Goal: Information Seeking & Learning: Learn about a topic

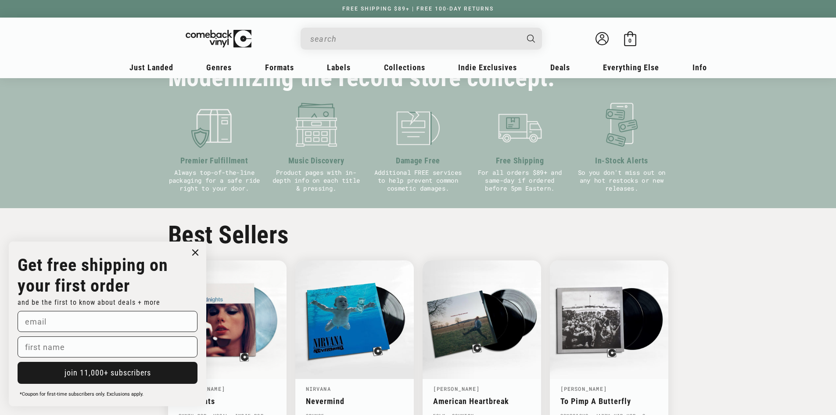
scroll to position [307, 0]
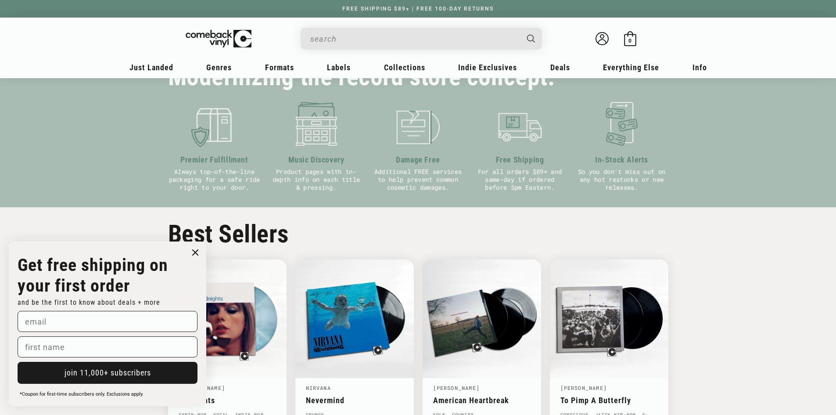
click at [193, 254] on icon "Close dialog" at bounding box center [195, 252] width 13 height 13
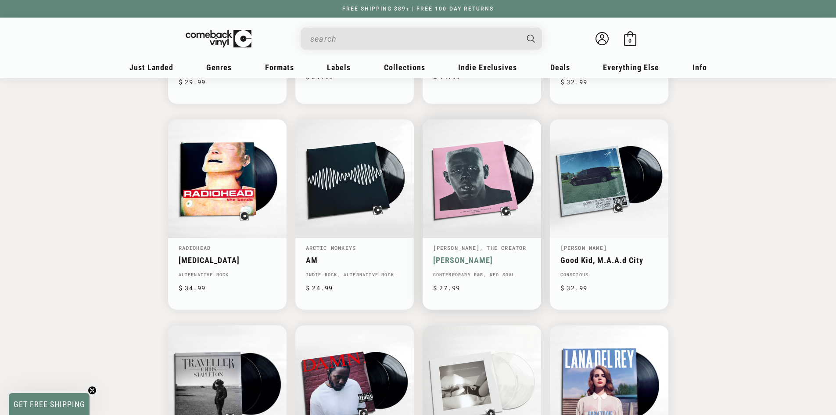
scroll to position [0, 836]
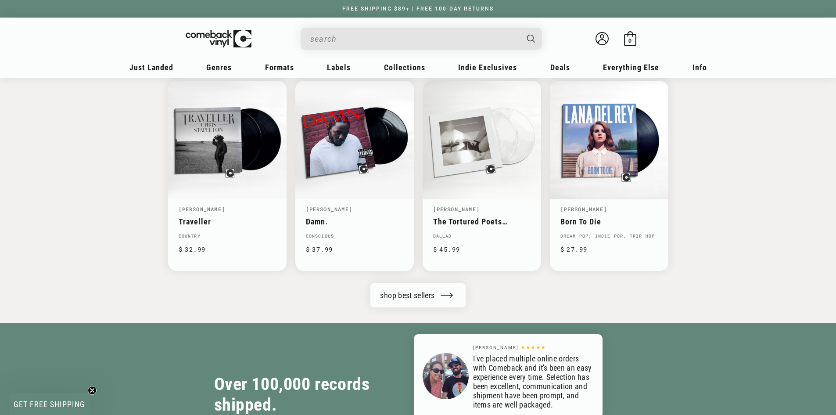
scroll to position [922, 0]
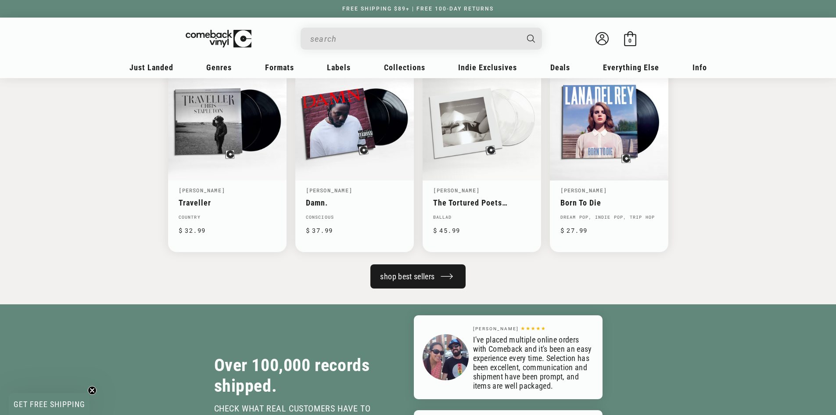
click at [396, 272] on link "shop best sellers" at bounding box center [418, 276] width 95 height 24
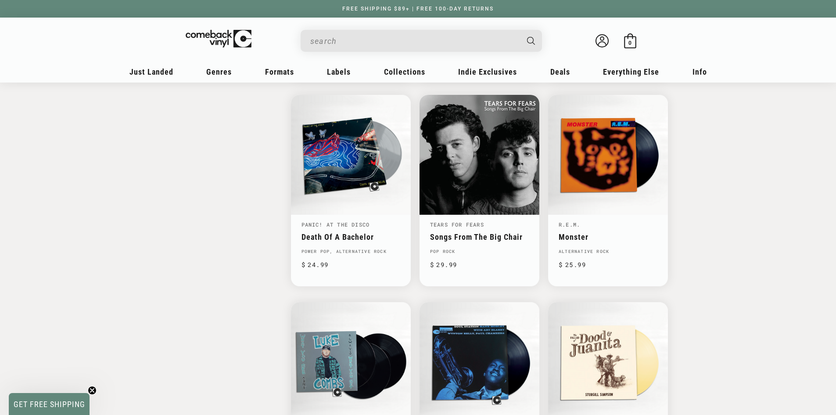
scroll to position [1142, 0]
click at [347, 40] on input "When autocomplete results are available use up and down arrows to review and en…" at bounding box center [414, 41] width 208 height 18
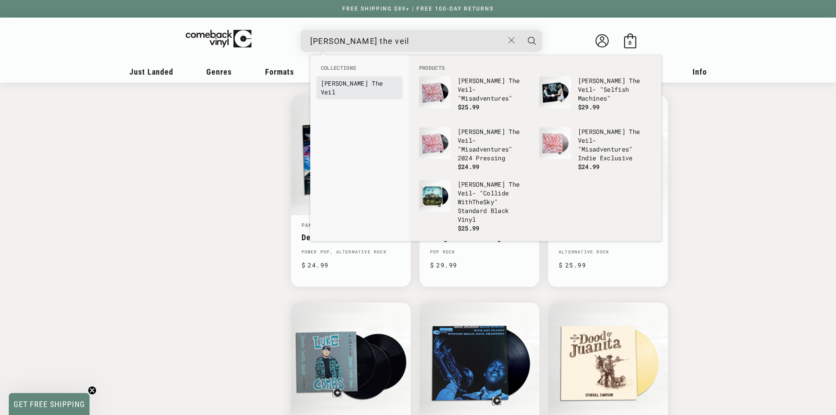
type input "pierce the veil"
click at [342, 84] on b "Pierce" at bounding box center [344, 83] width 47 height 8
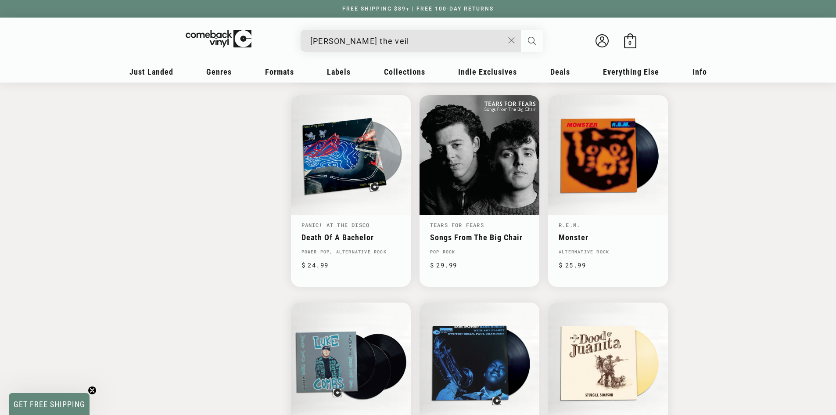
click at [531, 42] on icon "Search" at bounding box center [532, 41] width 8 height 8
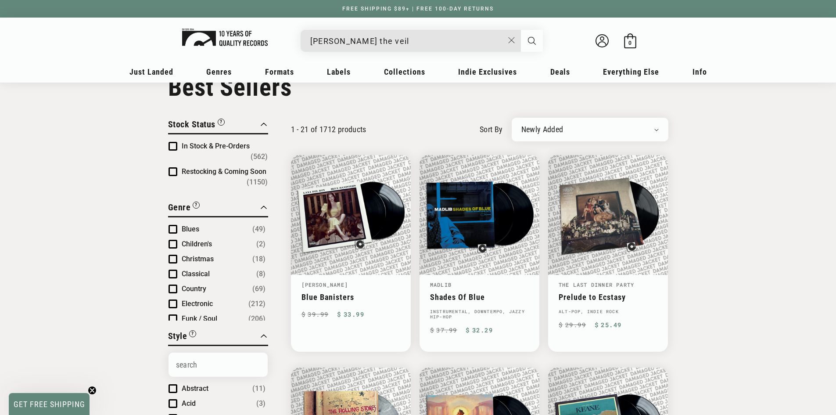
scroll to position [0, 0]
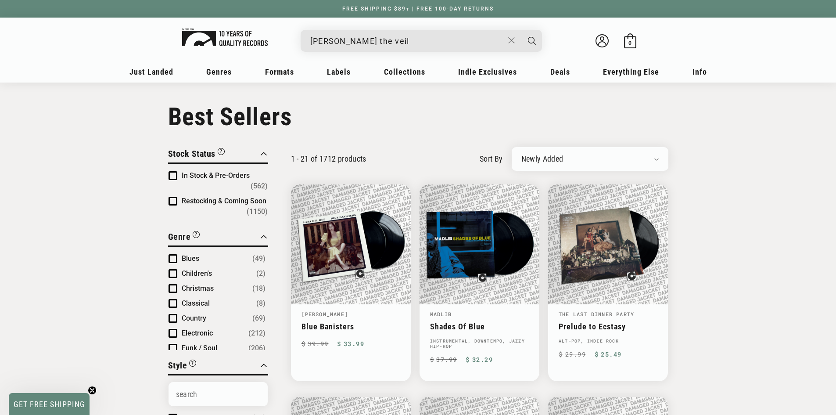
click at [226, 40] on img at bounding box center [225, 38] width 86 height 18
click at [571, 162] on select "Newly Added Popularity Artist (A-Z) Price (High To Low) Price (Low To High) Per…" at bounding box center [590, 159] width 137 height 9
click at [553, 159] on select "Newly Added Popularity Artist (A-Z) Price (High To Low) Price (Low To High) Per…" at bounding box center [590, 159] width 137 height 9
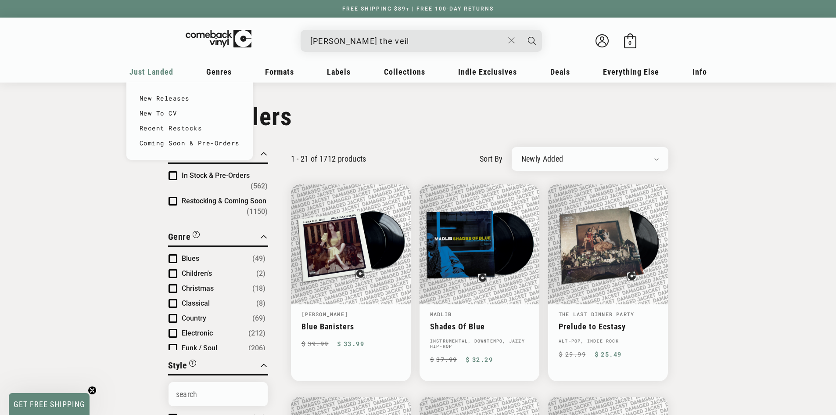
click at [144, 68] on span "Just Landed" at bounding box center [152, 71] width 44 height 9
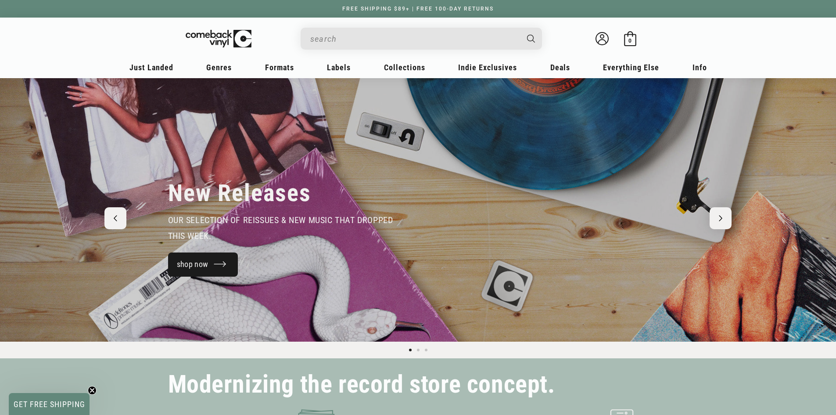
click at [213, 261] on link "shop now" at bounding box center [203, 264] width 70 height 24
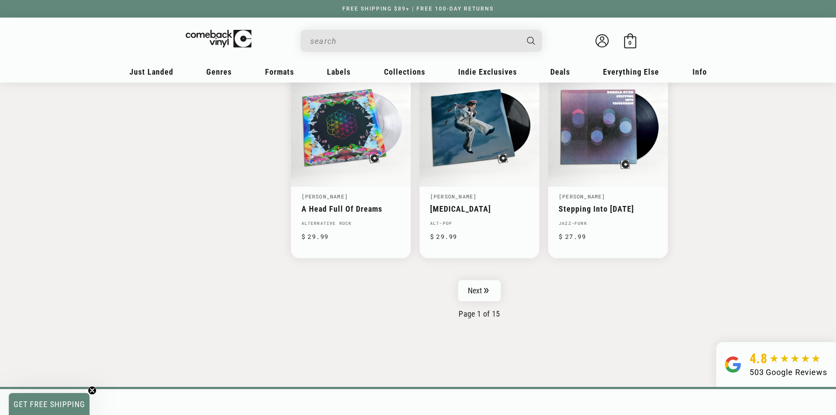
scroll to position [1493, 0]
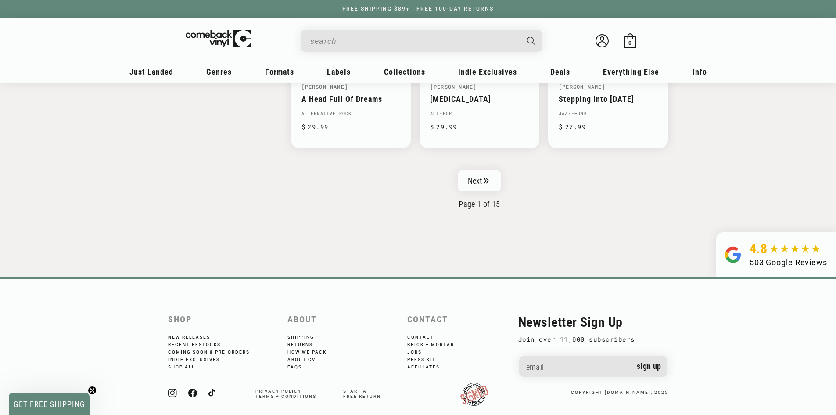
click at [409, 37] on input "Search" at bounding box center [414, 41] width 208 height 18
type input "pierce"
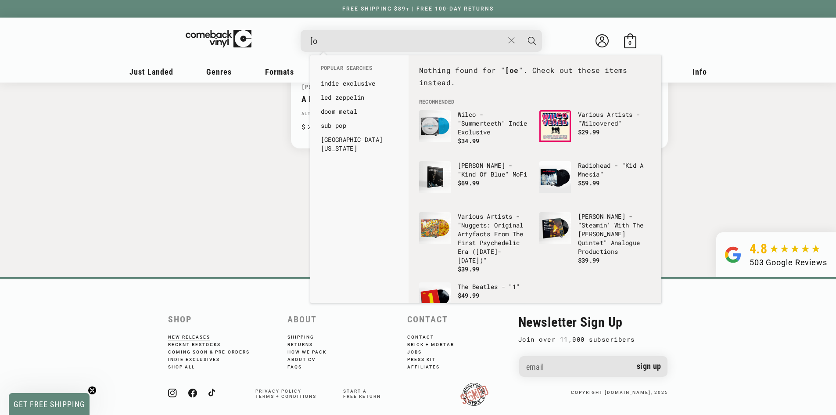
type input "["
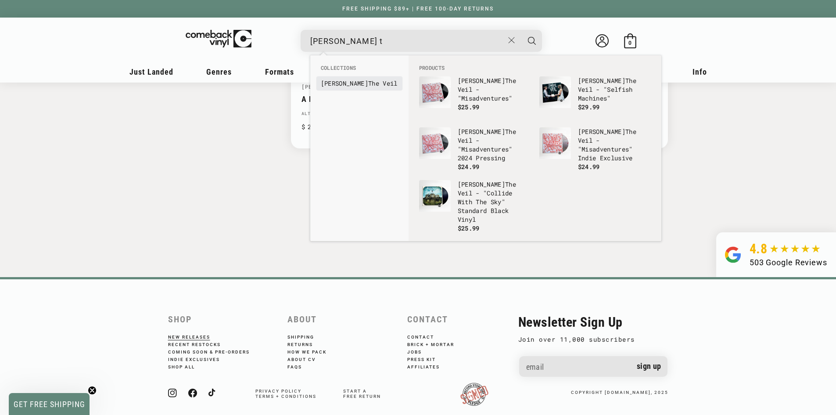
type input "pierce t"
click at [342, 85] on b "Pierce" at bounding box center [344, 83] width 47 height 8
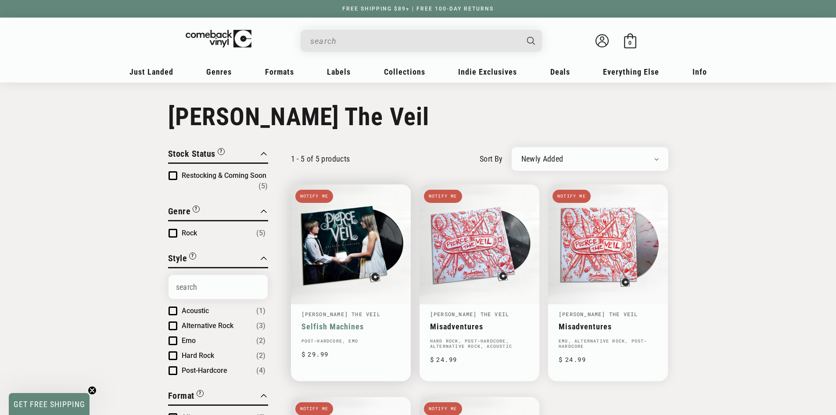
click at [393, 322] on link "Selfish Machines" at bounding box center [351, 326] width 99 height 9
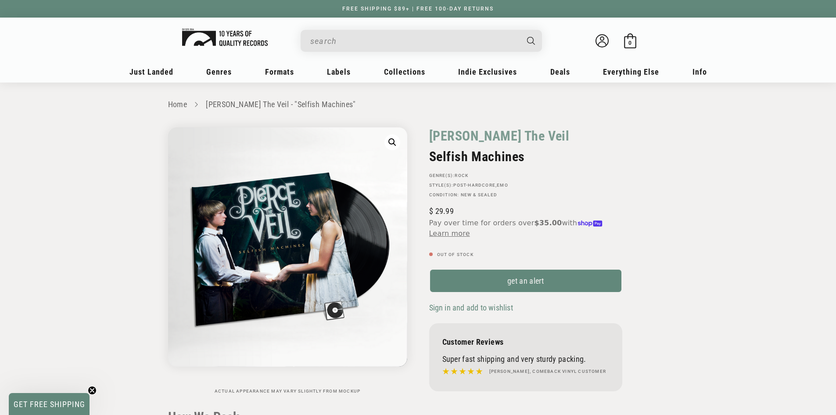
click at [217, 35] on img at bounding box center [225, 38] width 86 height 18
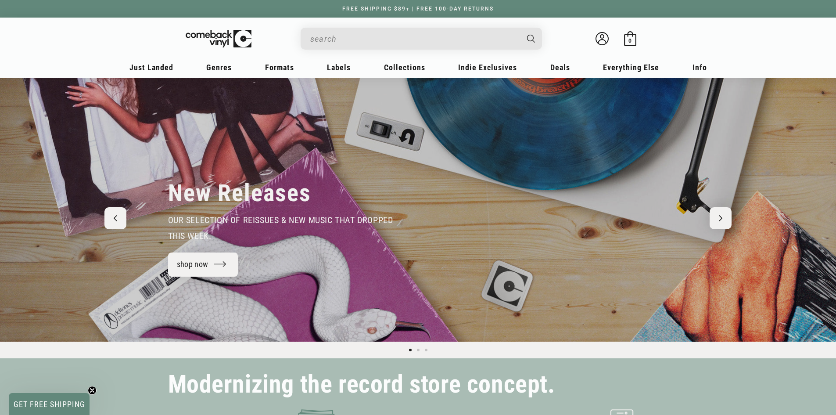
click at [360, 45] on input "When autocomplete results are available use up and down arrows to review and en…" at bounding box center [414, 39] width 208 height 18
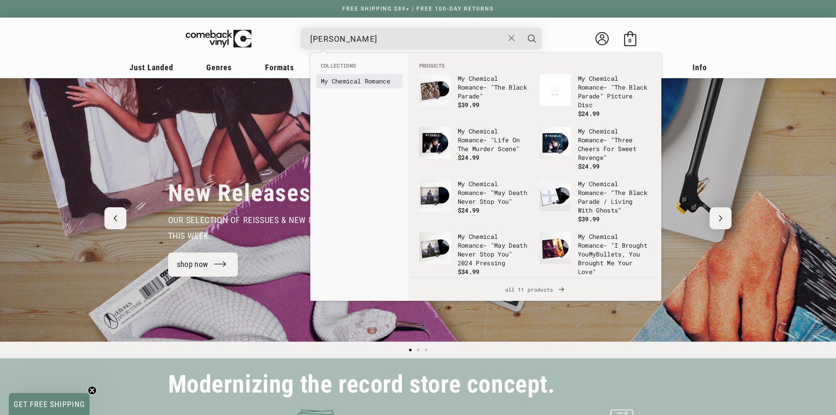
type input "my chemical romance"
click at [352, 82] on b "Chemical" at bounding box center [346, 81] width 29 height 8
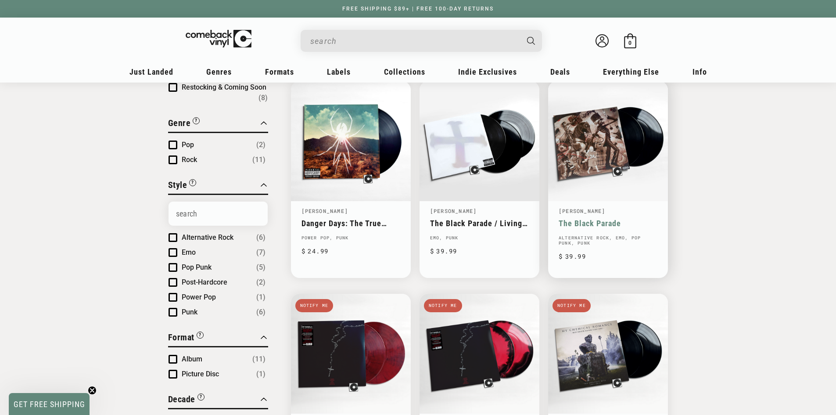
scroll to position [88, 0]
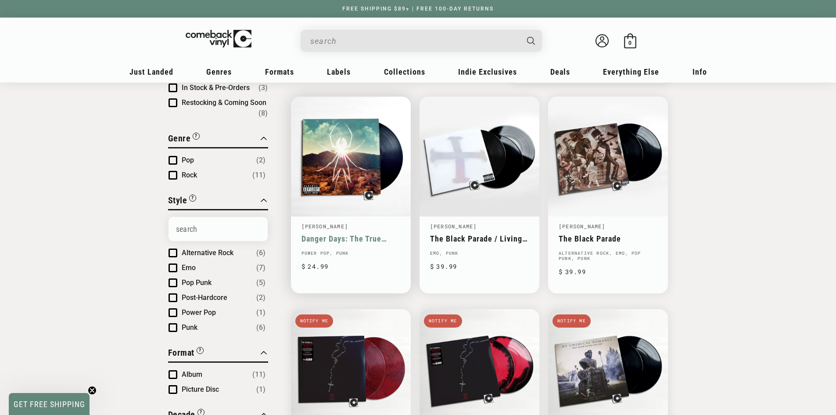
click at [372, 234] on link "Danger Days: The True Lives Of The Fabulous Killjoys" at bounding box center [351, 238] width 99 height 9
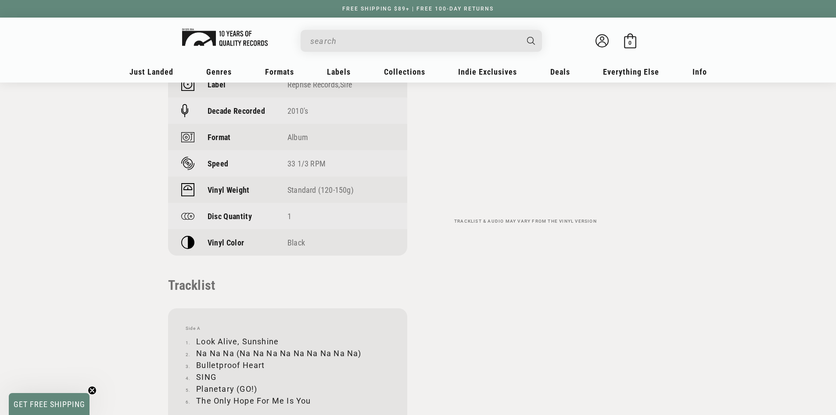
scroll to position [703, 0]
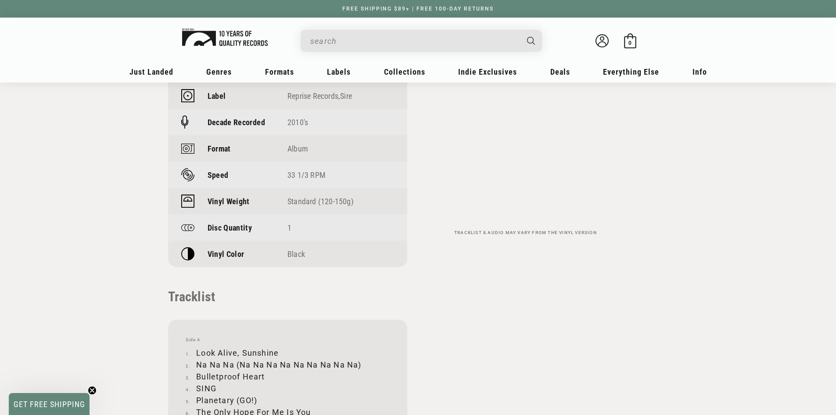
click at [229, 31] on img at bounding box center [225, 38] width 86 height 18
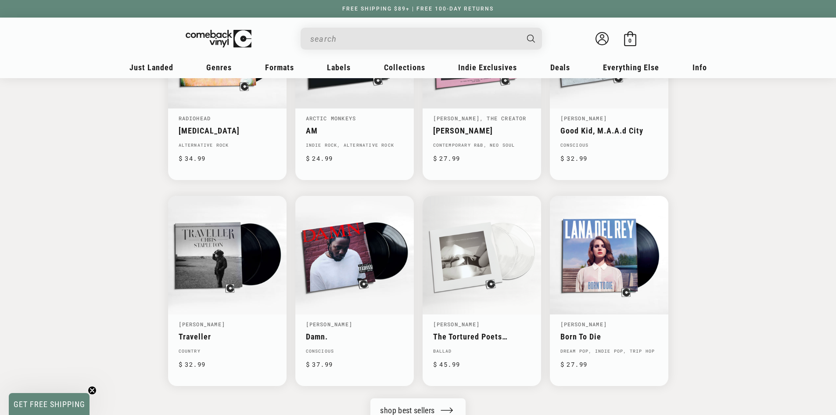
scroll to position [790, 0]
